Goal: Complete application form: Complete application form

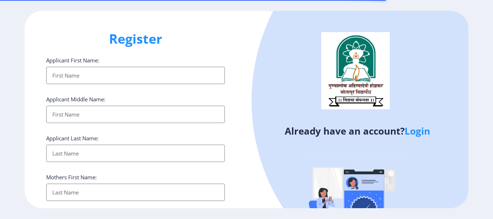
select select
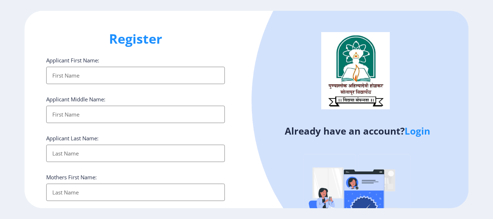
scroll to position [42, 0]
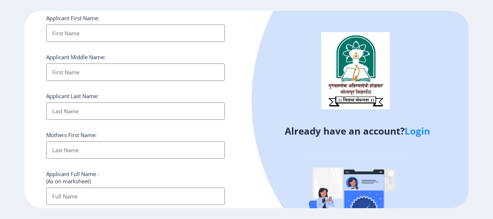
click at [417, 132] on link "Login" at bounding box center [418, 131] width 26 height 13
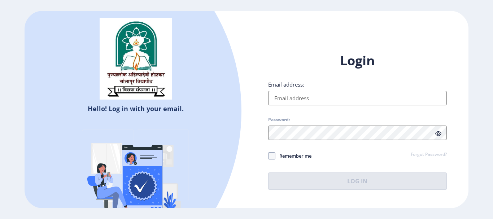
click at [329, 100] on input "Email address:" at bounding box center [357, 98] width 179 height 14
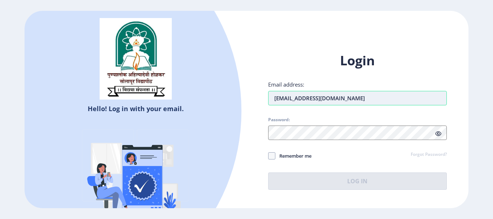
type input "[EMAIL_ADDRESS][DOMAIN_NAME]"
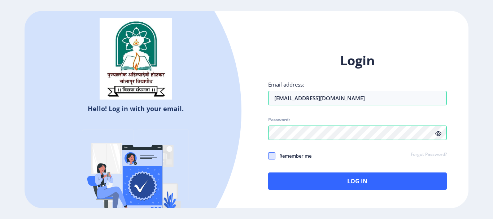
click at [272, 156] on span at bounding box center [271, 155] width 7 height 7
click at [269, 156] on input "Remember me" at bounding box center [268, 156] width 0 height 0
checkbox input "true"
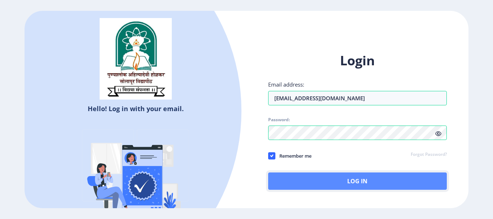
click at [340, 178] on button "Log In" at bounding box center [357, 181] width 179 height 17
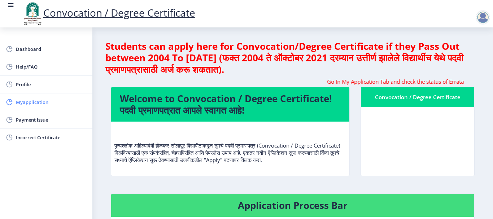
click at [38, 101] on span "Myapplication" at bounding box center [51, 102] width 71 height 9
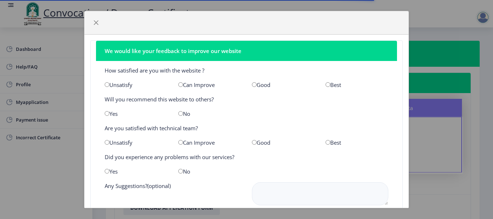
scroll to position [48, 0]
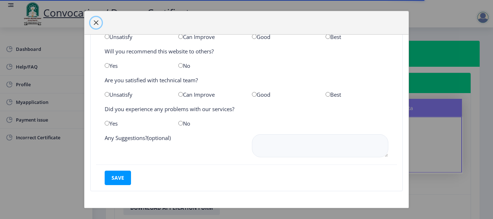
click at [96, 22] on span "button" at bounding box center [96, 23] width 6 height 6
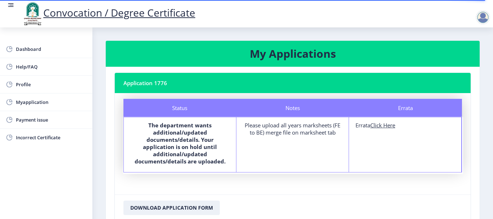
click at [383, 126] on u "Click Here" at bounding box center [382, 125] width 25 height 7
select select
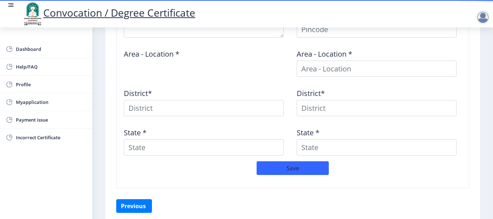
scroll to position [360, 0]
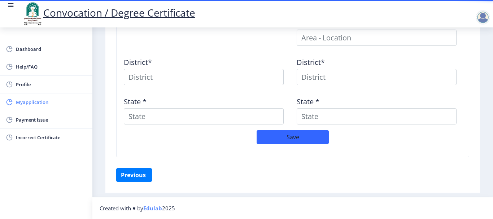
click at [32, 99] on span "Myapplication" at bounding box center [51, 102] width 71 height 9
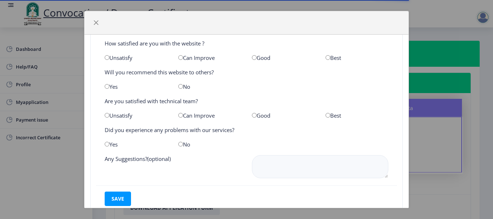
scroll to position [48, 0]
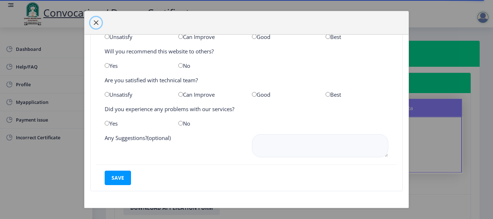
click at [97, 21] on span "button" at bounding box center [96, 23] width 6 height 6
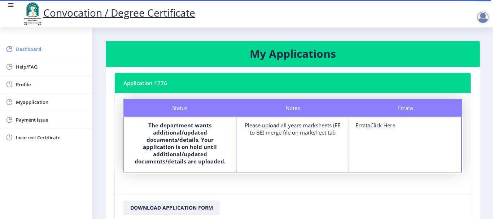
click at [25, 51] on span "Dashboard" at bounding box center [51, 49] width 71 height 9
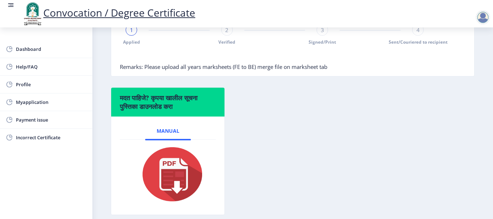
scroll to position [239, 0]
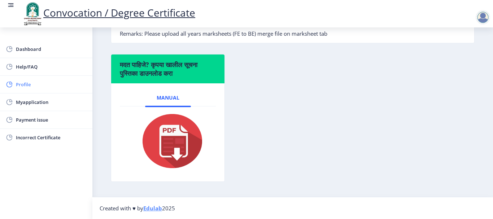
click at [22, 81] on span "Profile" at bounding box center [51, 84] width 71 height 9
select select
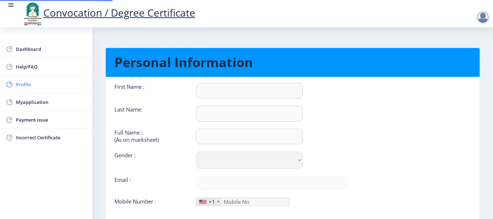
type input "ASHWINI"
type input "MANE"
type input "[PERSON_NAME]"
select select "[DEMOGRAPHIC_DATA]"
type input "[EMAIL_ADDRESS][DOMAIN_NAME]"
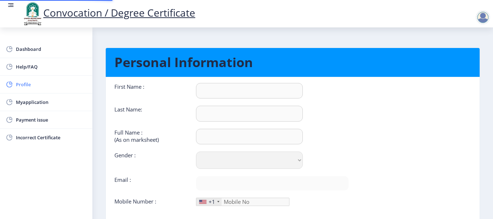
type input "9623314556"
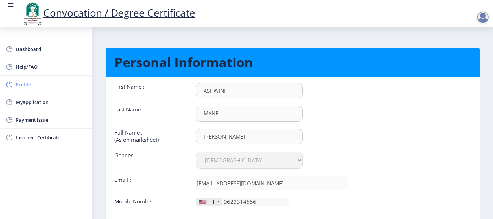
click at [23, 84] on span "Profile" at bounding box center [51, 84] width 71 height 9
click at [35, 53] on span "Dashboard" at bounding box center [51, 49] width 71 height 9
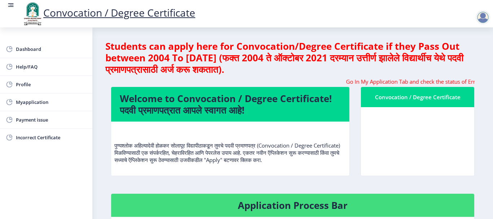
click at [291, 160] on p "पुण्यश्लोक अहिल्यादेवी होळकर सोलापूर विद्यापीठाकडून तुमचे पदवी प्रमाणपत्र (Conv…" at bounding box center [230, 145] width 232 height 36
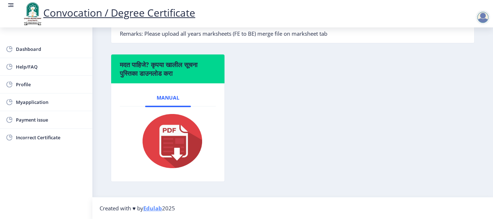
scroll to position [203, 0]
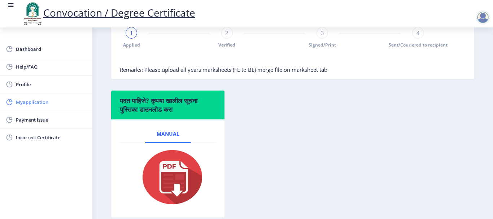
click at [34, 102] on span "Myapplication" at bounding box center [51, 102] width 71 height 9
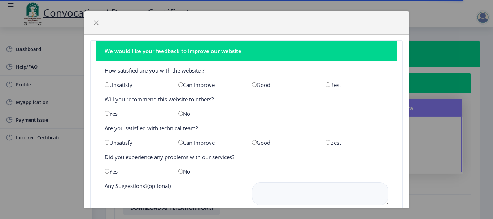
click at [252, 85] on input "radio" at bounding box center [254, 84] width 5 height 5
radio input "true"
click at [107, 115] on input "radio" at bounding box center [107, 113] width 5 height 5
radio input "true"
click at [178, 143] on input "radio" at bounding box center [180, 142] width 5 height 5
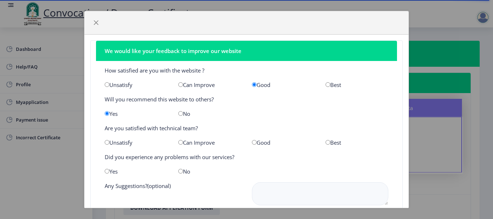
radio input "true"
click at [179, 171] on input "radio" at bounding box center [180, 171] width 5 height 5
radio input "true"
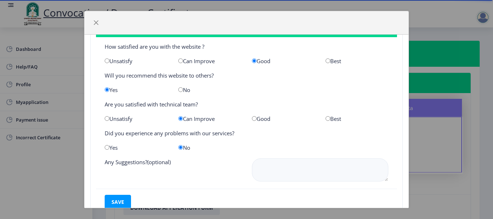
scroll to position [48, 0]
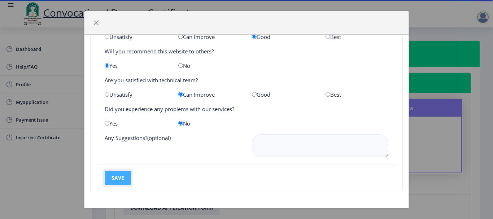
click at [111, 181] on button "save" at bounding box center [118, 178] width 26 height 14
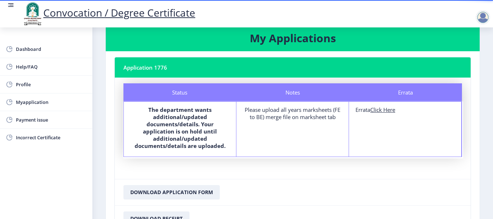
scroll to position [0, 0]
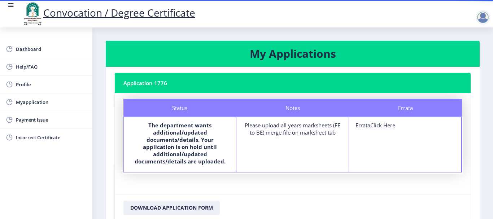
click at [380, 126] on u "Click Here" at bounding box center [382, 125] width 25 height 7
select select
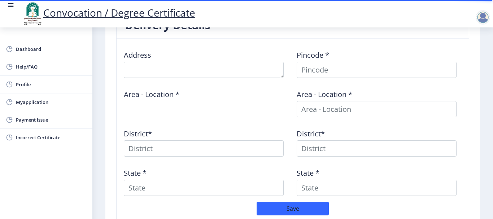
scroll to position [360, 0]
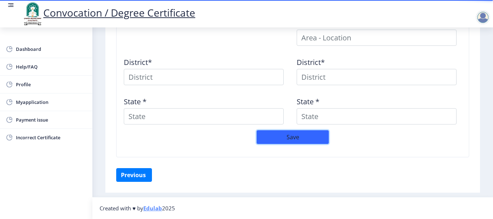
click at [278, 135] on button "Save" at bounding box center [293, 137] width 72 height 14
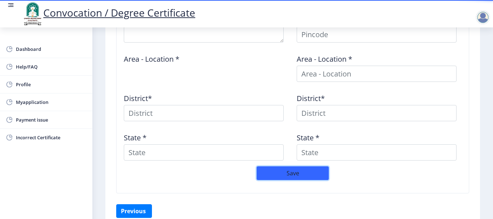
scroll to position [252, 0]
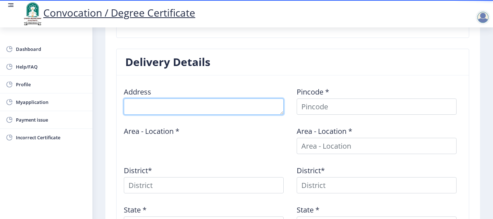
click at [224, 108] on textarea at bounding box center [204, 107] width 160 height 16
type textarea "[STREET_ADDRESS]"
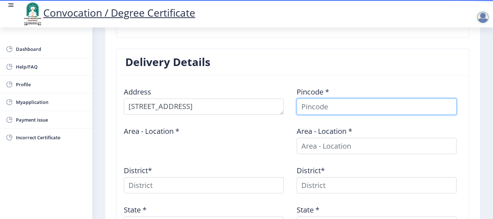
click at [314, 103] on input at bounding box center [377, 107] width 160 height 16
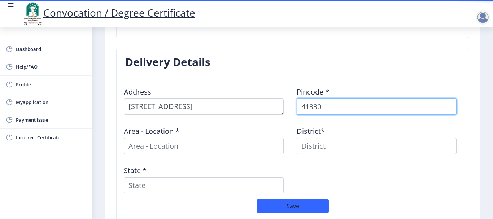
type input "413304"
select select
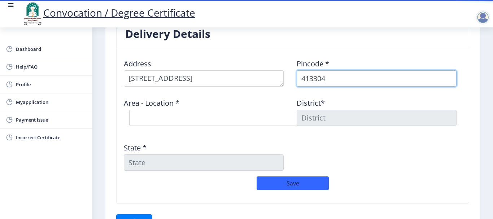
scroll to position [288, 0]
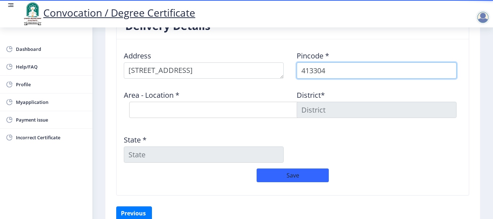
type input "413304"
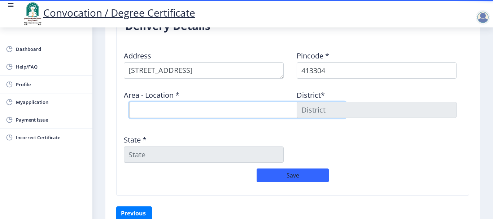
click at [193, 109] on select "Select Area Location Adhiv [PERSON_NAME] B.O Anawali B.O Babhulgaon B.O Bhandis…" at bounding box center [237, 110] width 217 height 16
select select "33: Object"
click at [129, 102] on select "Select Area Location Adhiv [PERSON_NAME] B.O Anawali B.O Babhulgaon B.O Bhandis…" at bounding box center [237, 110] width 217 height 16
type input "SOLAPUR"
type input "[GEOGRAPHIC_DATA]"
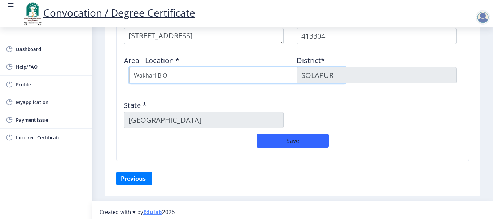
scroll to position [326, 0]
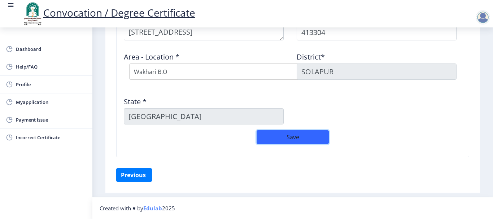
click at [293, 138] on button "Save" at bounding box center [293, 137] width 72 height 14
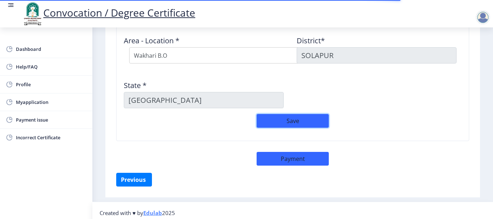
scroll to position [347, 0]
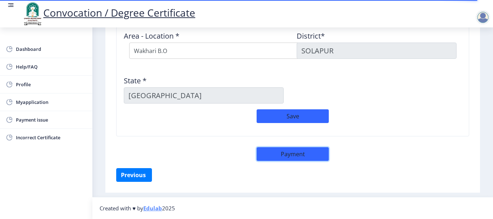
click at [290, 157] on button "Payment" at bounding box center [293, 154] width 72 height 14
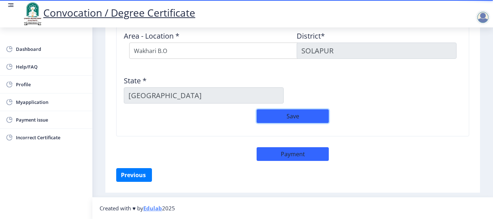
click at [291, 118] on button "Save" at bounding box center [293, 116] width 72 height 14
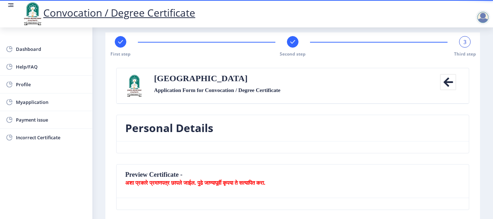
scroll to position [0, 0]
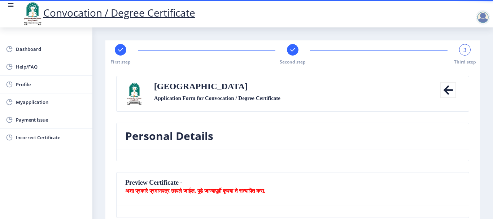
click at [294, 55] on div "Second step" at bounding box center [293, 54] width 12 height 21
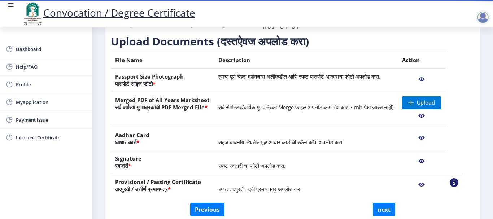
scroll to position [108, 0]
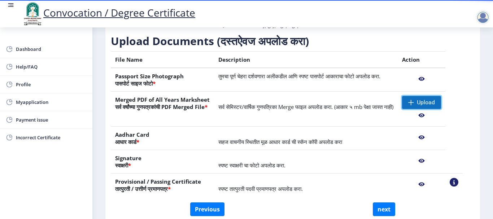
click at [435, 106] on span "Upload" at bounding box center [426, 102] width 18 height 7
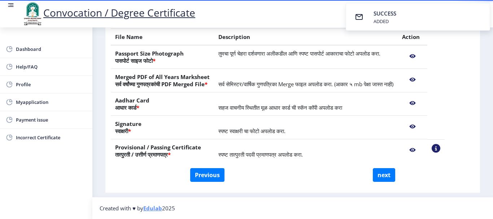
scroll to position [138, 0]
click at [383, 176] on button "next" at bounding box center [384, 175] width 22 height 14
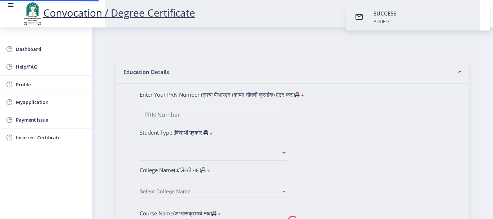
select select
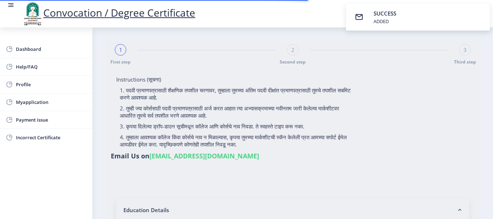
type input "[PERSON_NAME]"
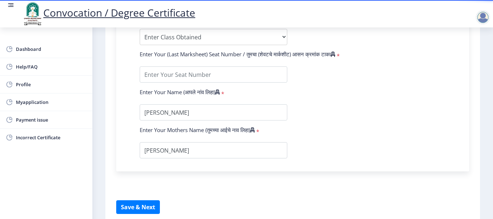
scroll to position [485, 0]
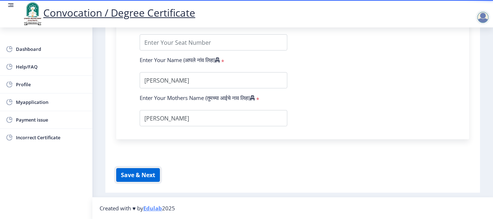
click at [138, 174] on button "Save & Next" at bounding box center [138, 175] width 44 height 14
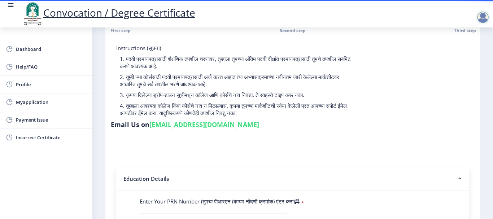
scroll to position [0, 0]
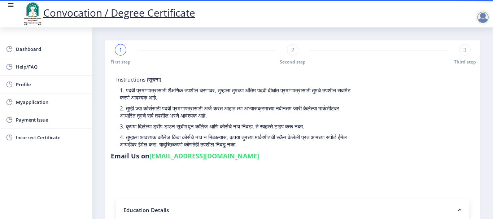
click at [464, 53] on div "3" at bounding box center [465, 50] width 12 height 12
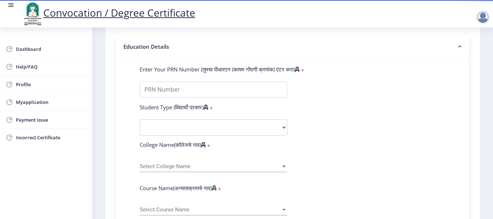
scroll to position [124, 0]
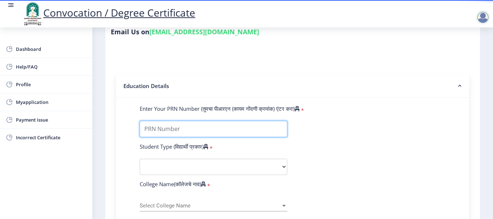
click at [165, 130] on input "Enter Your PRN Number (तुमचा पीआरएन (कायम नोंदणी क्रमांक) एंटर करा)" at bounding box center [214, 129] width 148 height 16
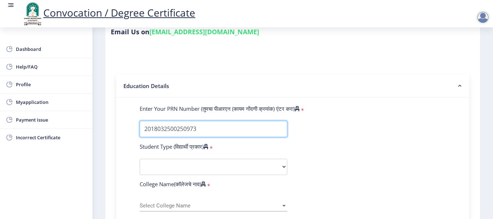
type input "2018032500250973"
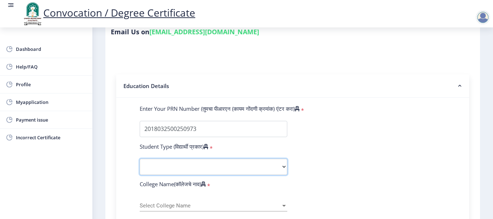
click at [205, 164] on select "Select Student Type Regular External" at bounding box center [214, 167] width 148 height 16
select select "Regular"
click at [140, 159] on select "Select Student Type Regular External" at bounding box center [214, 167] width 148 height 16
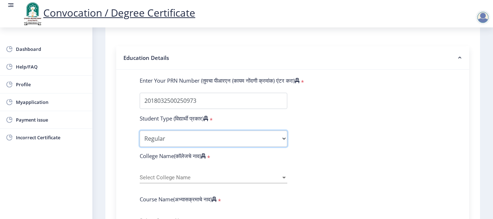
scroll to position [160, 0]
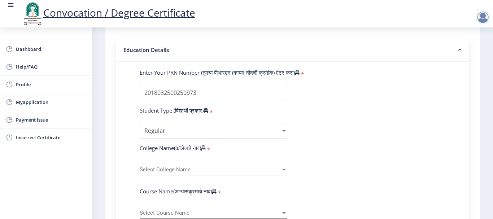
click at [231, 167] on span "Select College Name" at bounding box center [210, 170] width 141 height 6
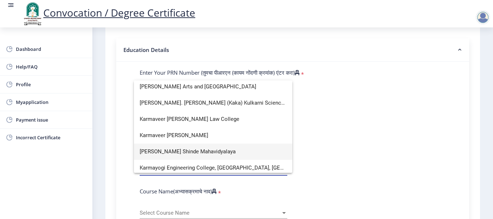
scroll to position [866, 0]
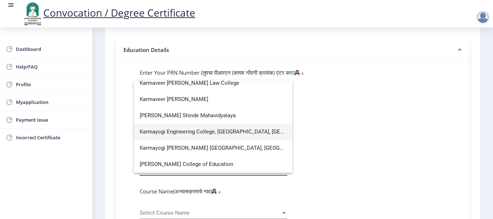
click at [222, 133] on span "Karmayogi Engineering College, [GEOGRAPHIC_DATA], [GEOGRAPHIC_DATA]." at bounding box center [213, 132] width 147 height 16
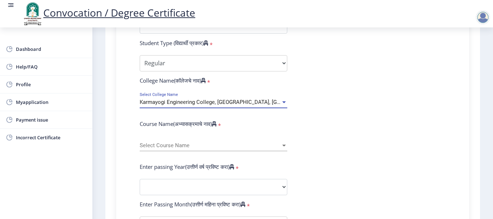
scroll to position [232, 0]
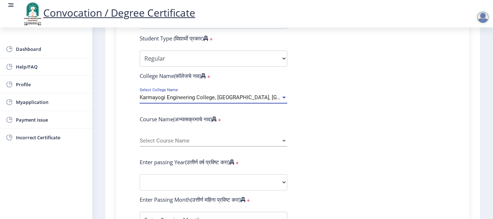
click at [213, 139] on span "Select Course Name" at bounding box center [210, 141] width 141 height 6
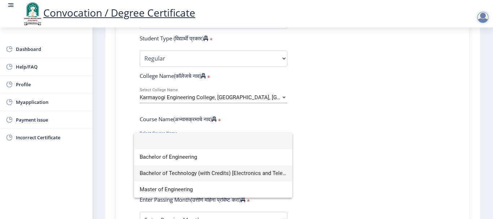
click at [199, 170] on span "Bachelor of Technology (with Credits) [Electronics and Telecommunication Engine…" at bounding box center [213, 173] width 147 height 16
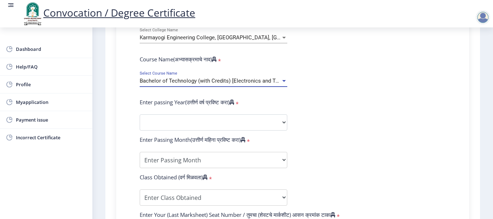
scroll to position [305, 0]
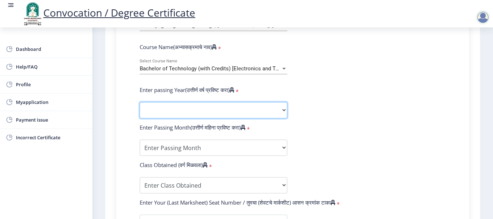
click at [228, 113] on select "2025 2024 2023 2022 2021 2020 2019 2018 2017 2016 2015 2014 2013 2012 2011 2010…" at bounding box center [214, 110] width 148 height 16
click at [213, 114] on select "2025 2024 2023 2022 2021 2020 2019 2018 2017 2016 2015 2014 2013 2012 2011 2010…" at bounding box center [214, 110] width 148 height 16
select select "2021"
click at [140, 102] on select "2025 2024 2023 2022 2021 2020 2019 2018 2017 2016 2015 2014 2013 2012 2011 2010…" at bounding box center [214, 110] width 148 height 16
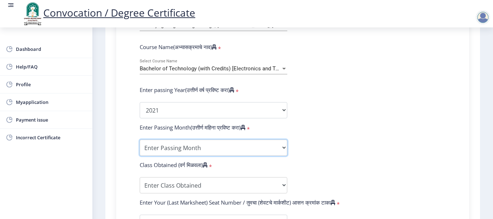
click at [175, 147] on select "Enter Passing Month March April May October November December" at bounding box center [214, 148] width 148 height 16
select select "March"
click at [140, 140] on select "Enter Passing Month March April May October November December" at bounding box center [214, 148] width 148 height 16
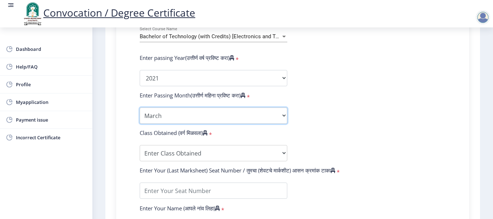
scroll to position [341, 0]
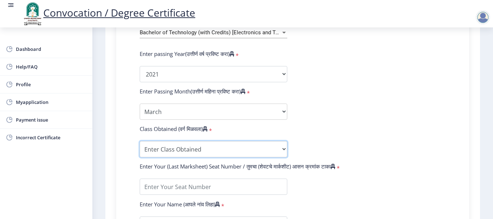
click at [241, 150] on select "Enter Class Obtained FIRST CLASS WITH DISTINCTION FIRST CLASS HIGHER SECOND CLA…" at bounding box center [214, 149] width 148 height 16
select select "Grade A+"
click at [140, 141] on select "Enter Class Obtained FIRST CLASS WITH DISTINCTION FIRST CLASS HIGHER SECOND CLA…" at bounding box center [214, 149] width 148 height 16
click at [380, 138] on form "Enter Your PRN Number (तुमचा पीआरएन (कायम नोंदणी क्रमांक) एंटर करा) * Student T…" at bounding box center [292, 79] width 317 height 383
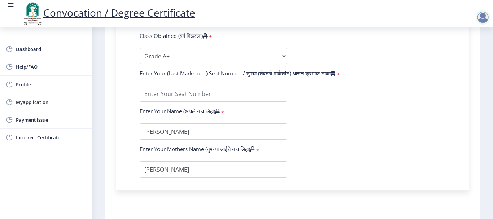
scroll to position [449, 0]
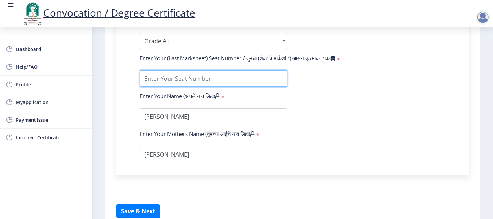
click at [252, 79] on input "textarea" at bounding box center [214, 78] width 148 height 16
type input "1825097"
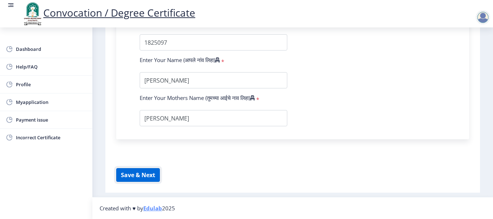
click at [133, 175] on button "Save & Next" at bounding box center [138, 175] width 44 height 14
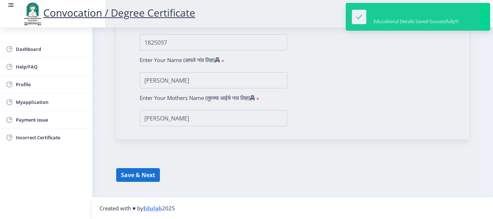
select select
type input "[PERSON_NAME]"
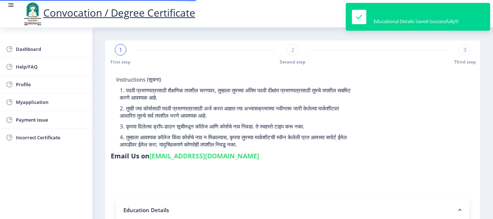
type input "2018032500250973"
select select "Regular"
select select "2021"
select select "March"
select select "Grade A+"
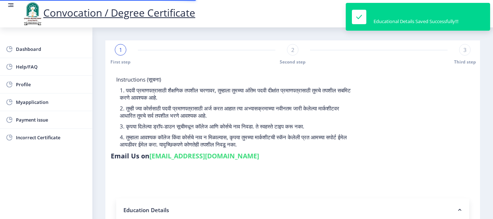
type input "1825097"
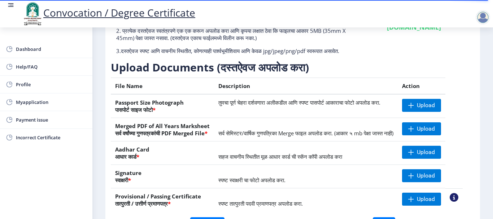
scroll to position [145, 0]
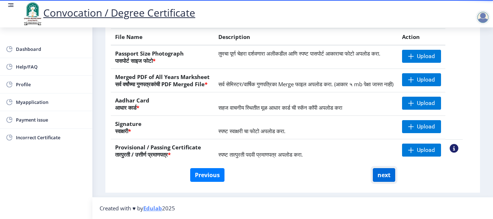
click at [380, 177] on button "next" at bounding box center [384, 175] width 22 height 14
select select
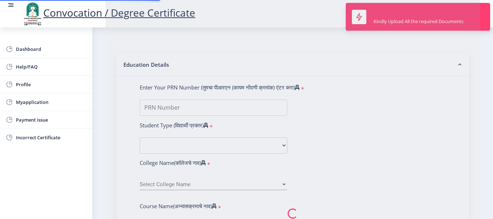
scroll to position [0, 0]
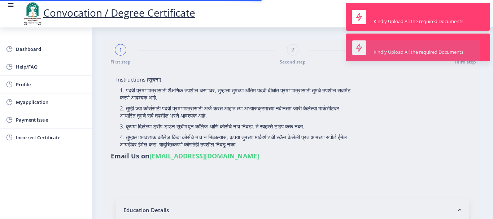
type input "2018032500250973"
select select "Regular"
select select "2021"
select select "March"
select select "Grade A+"
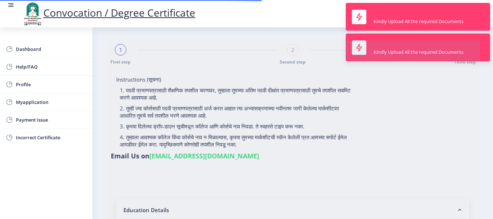
type input "1825097"
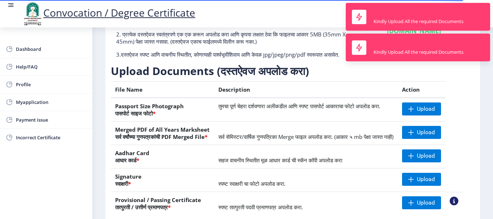
scroll to position [145, 0]
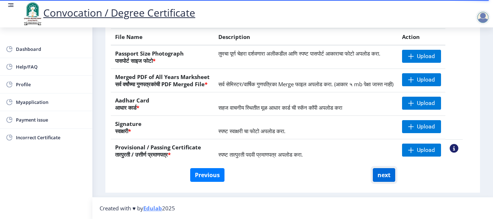
click at [380, 175] on button "next" at bounding box center [384, 175] width 22 height 14
select select
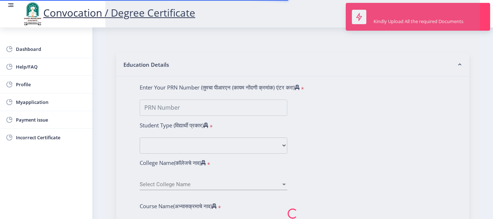
scroll to position [0, 0]
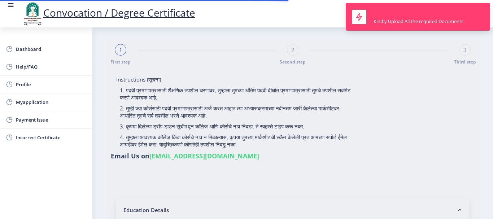
type input "2018032500250973"
select select "Regular"
select select "2021"
select select "March"
select select "Grade A+"
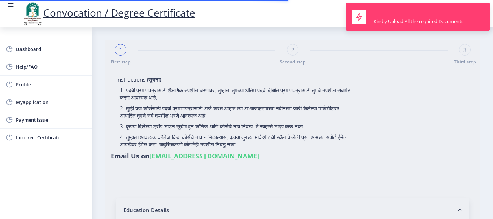
type input "1825097"
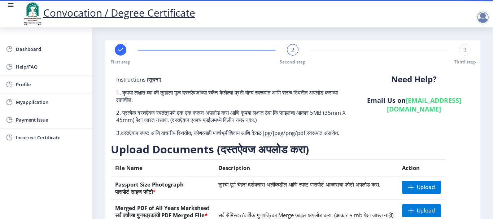
click at [291, 53] on span "2" at bounding box center [292, 49] width 3 height 7
click at [464, 48] on span "3" at bounding box center [465, 49] width 3 height 7
click at [291, 53] on span "2" at bounding box center [292, 49] width 3 height 7
click at [295, 52] on div "2" at bounding box center [293, 50] width 12 height 12
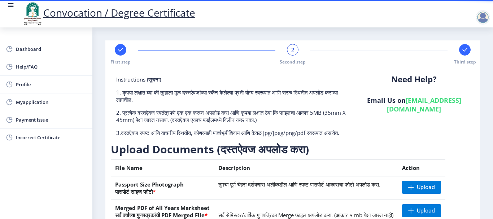
click at [295, 52] on div "2" at bounding box center [293, 50] width 12 height 12
click at [282, 51] on div "First step 2 Second step Third step" at bounding box center [292, 54] width 367 height 21
click at [289, 62] on span "Second step" at bounding box center [293, 62] width 26 height 6
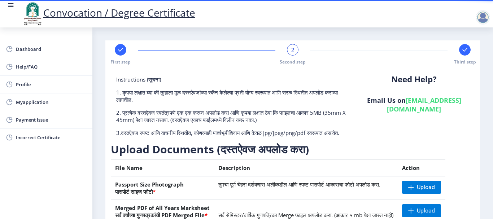
click at [289, 61] on span "Second step" at bounding box center [293, 62] width 26 height 6
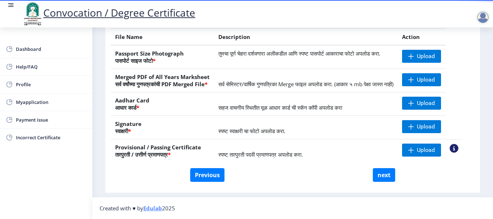
scroll to position [145, 0]
click at [377, 179] on button "next" at bounding box center [384, 175] width 22 height 14
select select
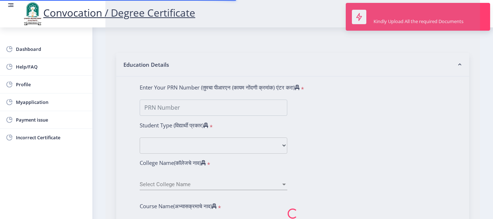
scroll to position [0, 0]
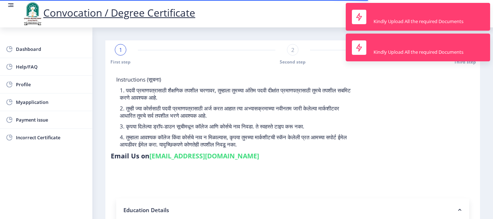
type input "2018032500250973"
select select "Regular"
select select "2021"
select select "March"
select select "Grade A+"
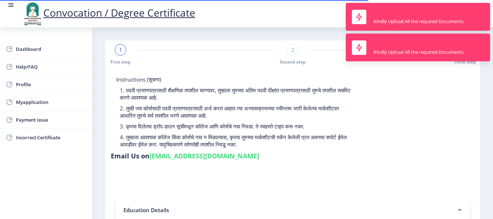
type input "1825097"
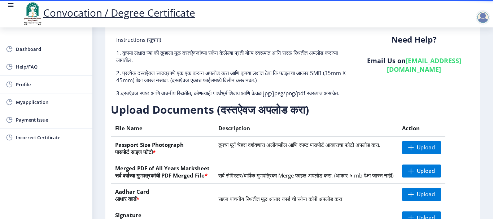
scroll to position [37, 0]
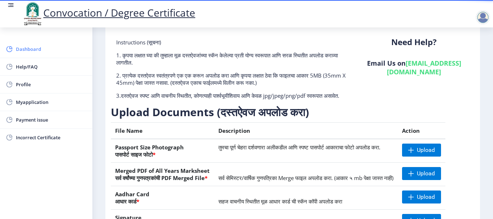
click at [26, 49] on span "Dashboard" at bounding box center [51, 49] width 71 height 9
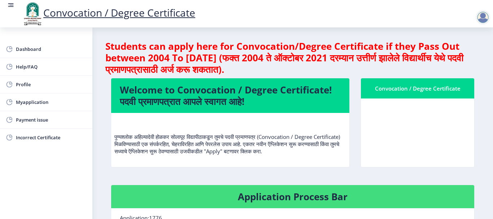
click at [484, 16] on div at bounding box center [483, 17] width 14 height 14
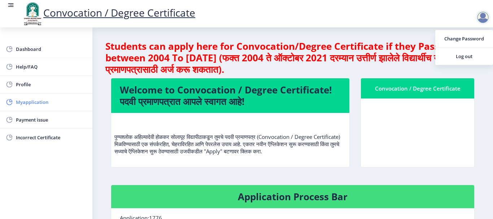
click at [38, 106] on link "Myapplication" at bounding box center [46, 101] width 92 height 17
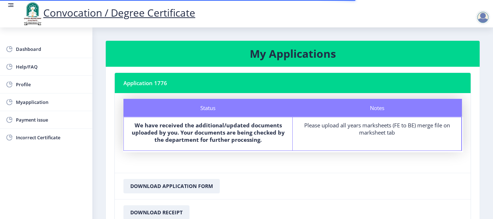
scroll to position [61, 0]
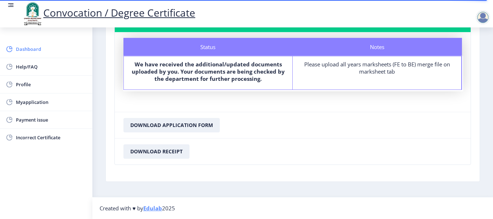
click at [30, 47] on span "Dashboard" at bounding box center [51, 49] width 71 height 9
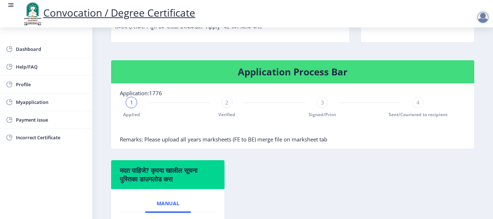
scroll to position [122, 0]
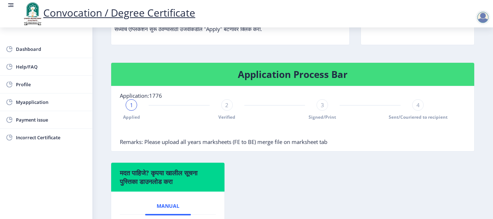
click at [135, 108] on div "1" at bounding box center [132, 105] width 12 height 12
click at [227, 106] on span "2" at bounding box center [226, 104] width 3 height 7
click at [230, 116] on span "Verified" at bounding box center [226, 117] width 17 height 6
click at [319, 116] on span "Signed/Print" at bounding box center [322, 117] width 27 height 6
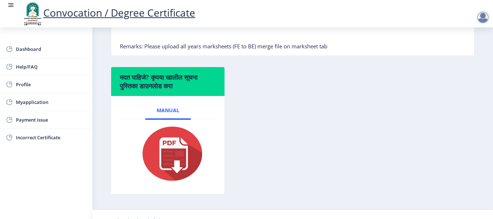
scroll to position [231, 0]
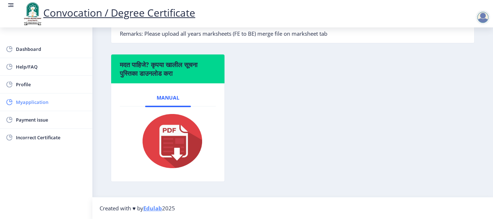
click at [39, 100] on span "Myapplication" at bounding box center [51, 102] width 71 height 9
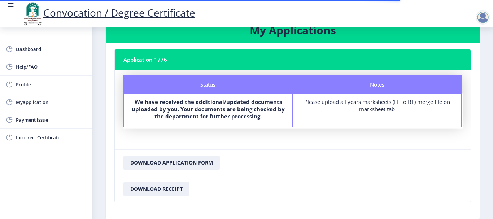
scroll to position [61, 0]
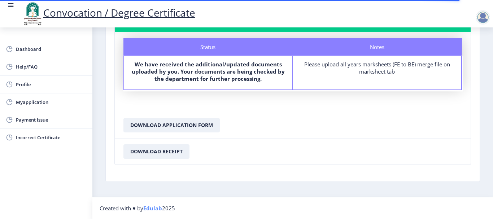
drag, startPoint x: 339, startPoint y: 66, endPoint x: 343, endPoint y: 66, distance: 4.0
click at [341, 66] on div "Please upload all years marksheets (FE to BE) merge file on marksheet tab" at bounding box center [377, 68] width 156 height 14
drag, startPoint x: 372, startPoint y: 69, endPoint x: 345, endPoint y: 71, distance: 26.8
click at [373, 69] on div "Please upload all years marksheets (FE to BE) merge file on marksheet tab" at bounding box center [377, 68] width 156 height 14
click at [260, 71] on b "We have received the additional/updated documents uploaded by you. Your documen…" at bounding box center [208, 72] width 153 height 22
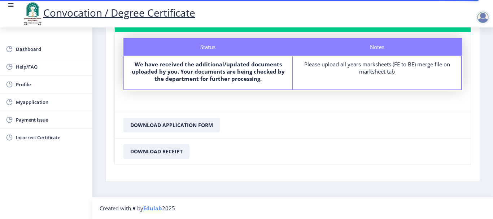
click at [202, 64] on b "We have received the additional/updated documents uploaded by you. Your documen…" at bounding box center [208, 72] width 153 height 22
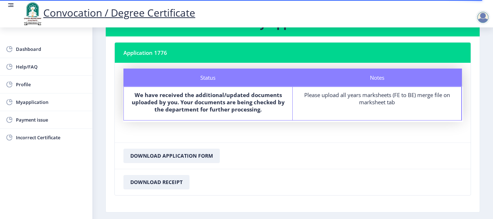
scroll to position [0, 0]
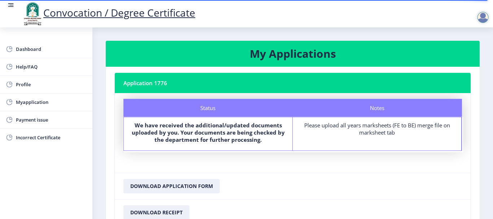
click at [274, 51] on h3 "My Applications" at bounding box center [292, 54] width 357 height 14
click at [37, 101] on span "Myapplication" at bounding box center [51, 102] width 71 height 9
click at [141, 86] on nb-card-header "Application 1776" at bounding box center [293, 83] width 356 height 20
click at [275, 56] on h3 "My Applications" at bounding box center [292, 54] width 357 height 14
click at [314, 61] on nb-card-header "My Applications" at bounding box center [293, 54] width 374 height 26
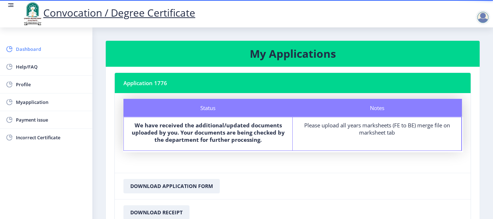
click at [18, 50] on span "Dashboard" at bounding box center [51, 49] width 71 height 9
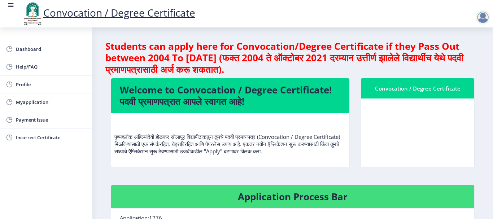
click at [482, 18] on div at bounding box center [483, 17] width 14 height 14
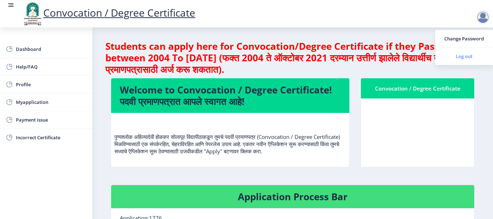
click at [464, 56] on span "Log out" at bounding box center [464, 56] width 46 height 9
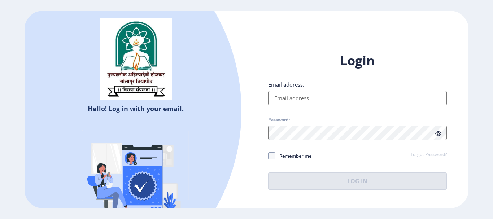
click at [304, 95] on input "Email address:" at bounding box center [357, 98] width 179 height 14
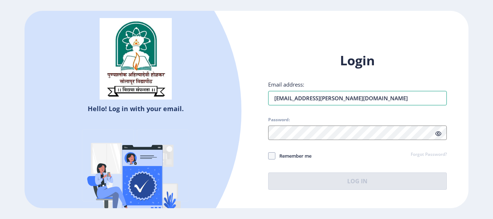
type input "[EMAIL_ADDRESS][PERSON_NAME][DOMAIN_NAME]"
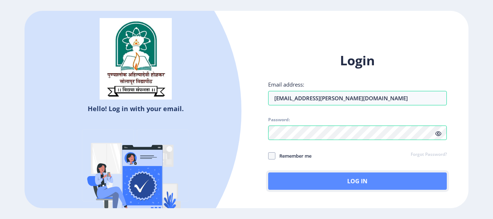
click at [351, 180] on button "Log In" at bounding box center [357, 181] width 179 height 17
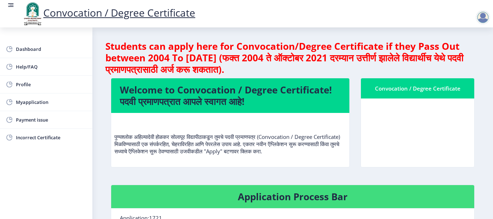
click at [483, 13] on div at bounding box center [483, 17] width 14 height 14
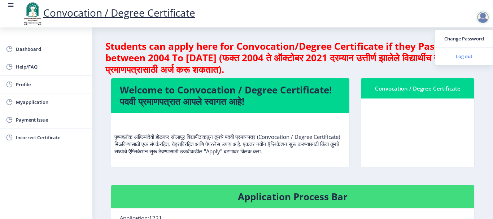
click at [467, 53] on span "Log out" at bounding box center [464, 56] width 46 height 9
